Goal: Find specific page/section: Find specific page/section

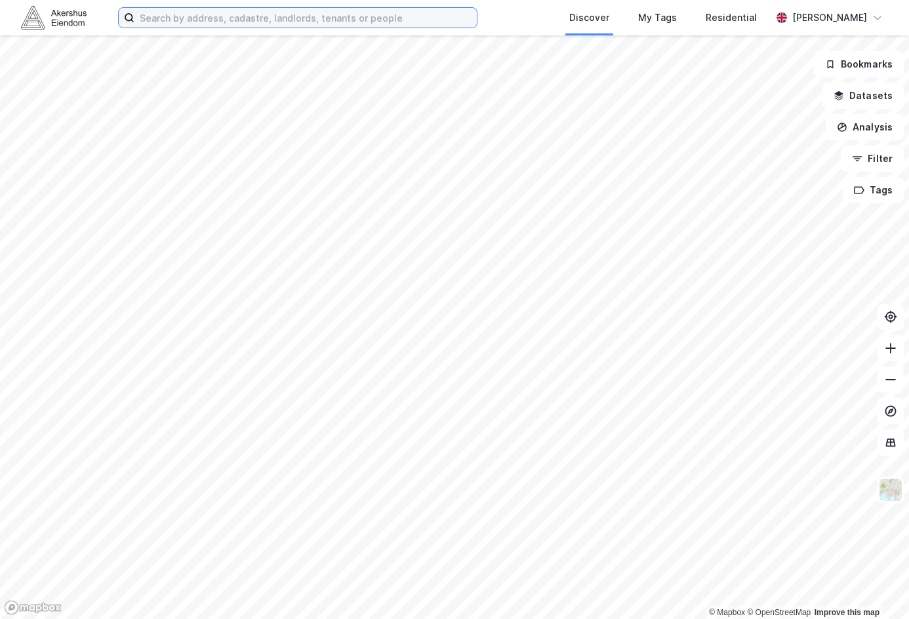
click at [150, 19] on input at bounding box center [306, 18] width 343 height 20
type input "s"
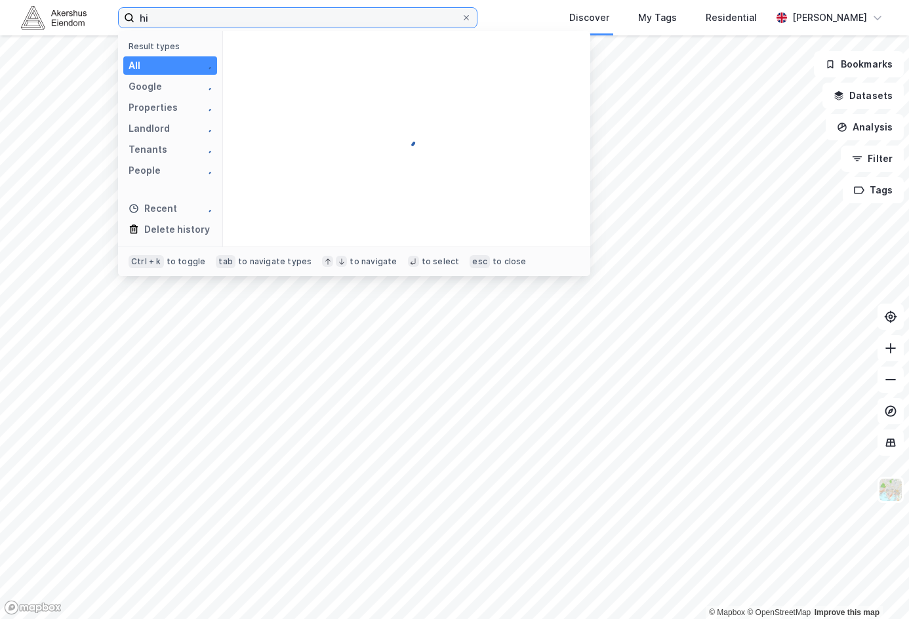
type input "h"
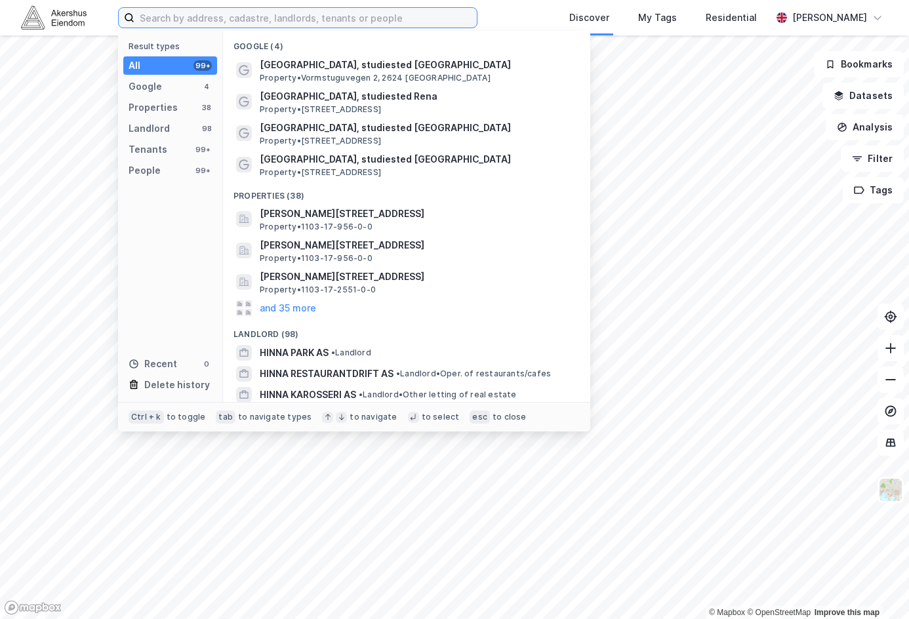
paste input "Jåttåflåten 28"
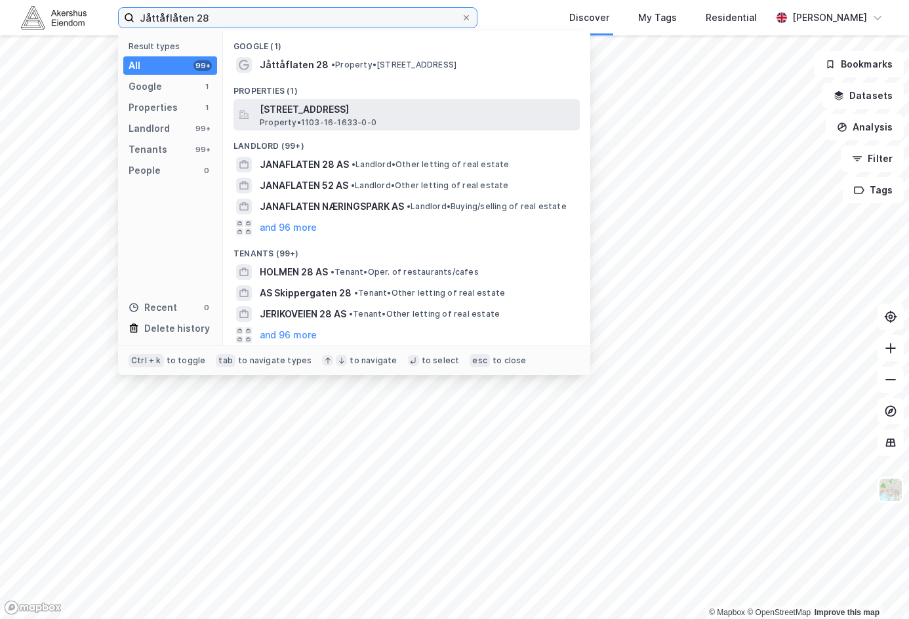
type input "Jåttåflåten 28"
click at [442, 110] on span "[STREET_ADDRESS]" at bounding box center [417, 110] width 315 height 16
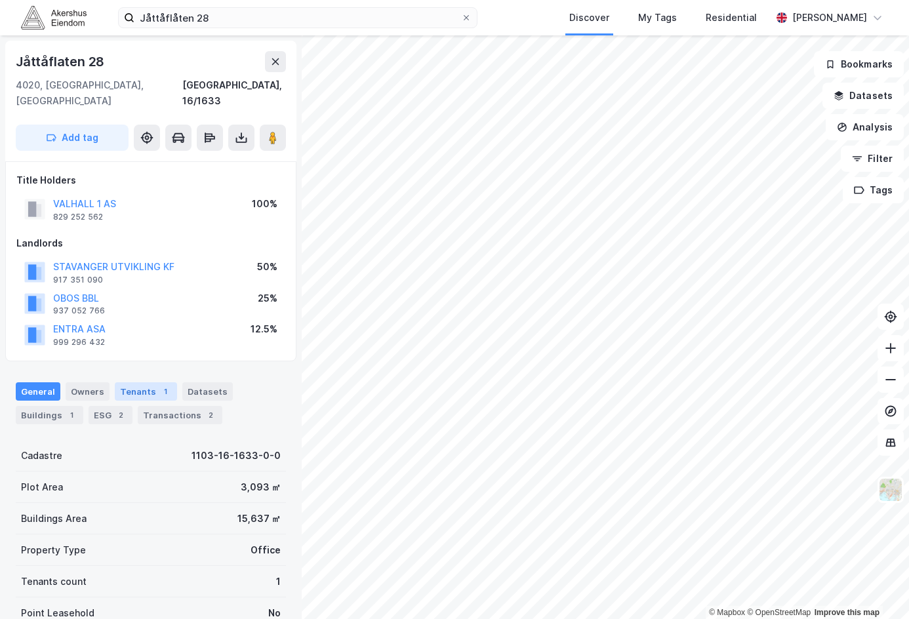
click at [133, 383] on div "Tenants 1" at bounding box center [146, 392] width 62 height 18
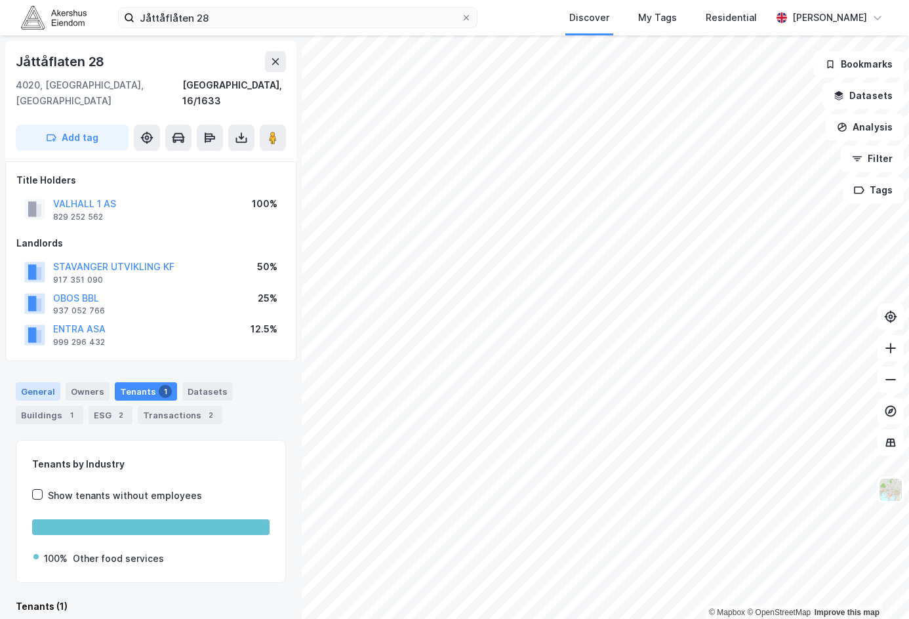
click at [43, 383] on div "General" at bounding box center [38, 392] width 45 height 18
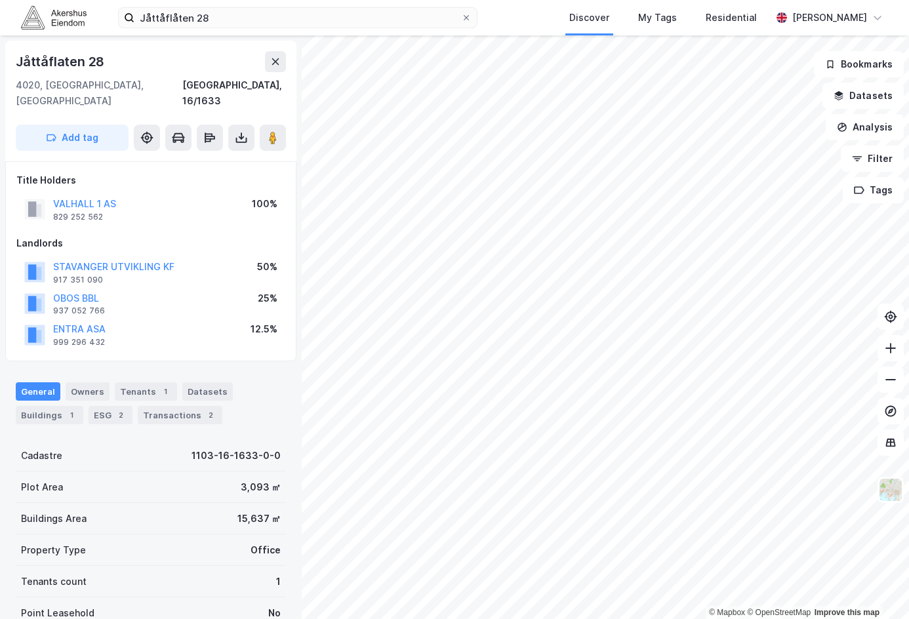
scroll to position [1, 0]
